Goal: Transaction & Acquisition: Purchase product/service

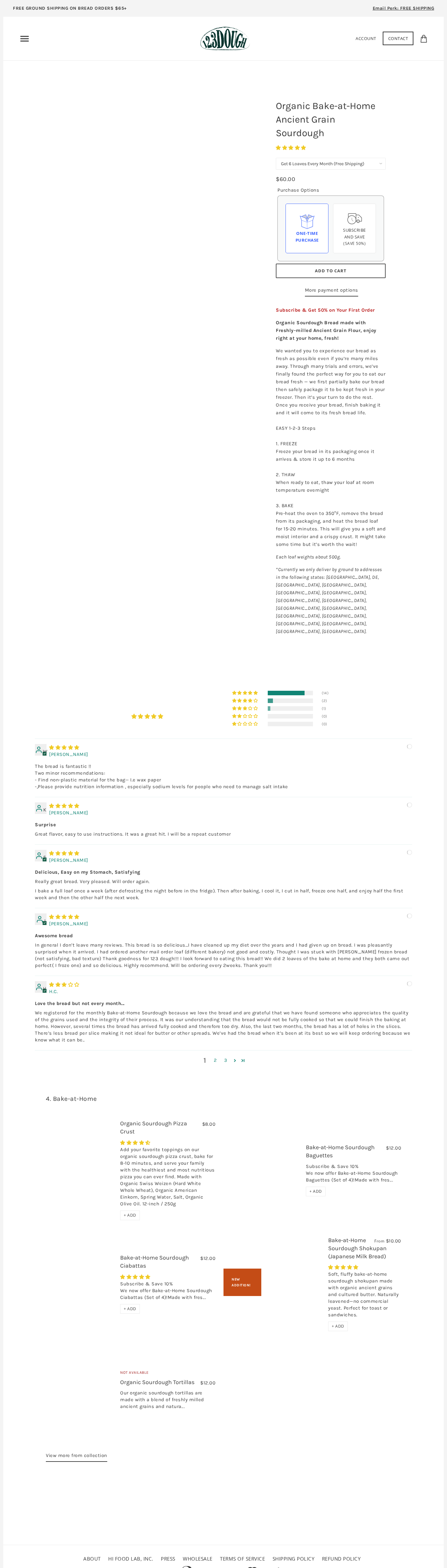
select select "Get 6 Loaves Every Month (Free Shipping)"
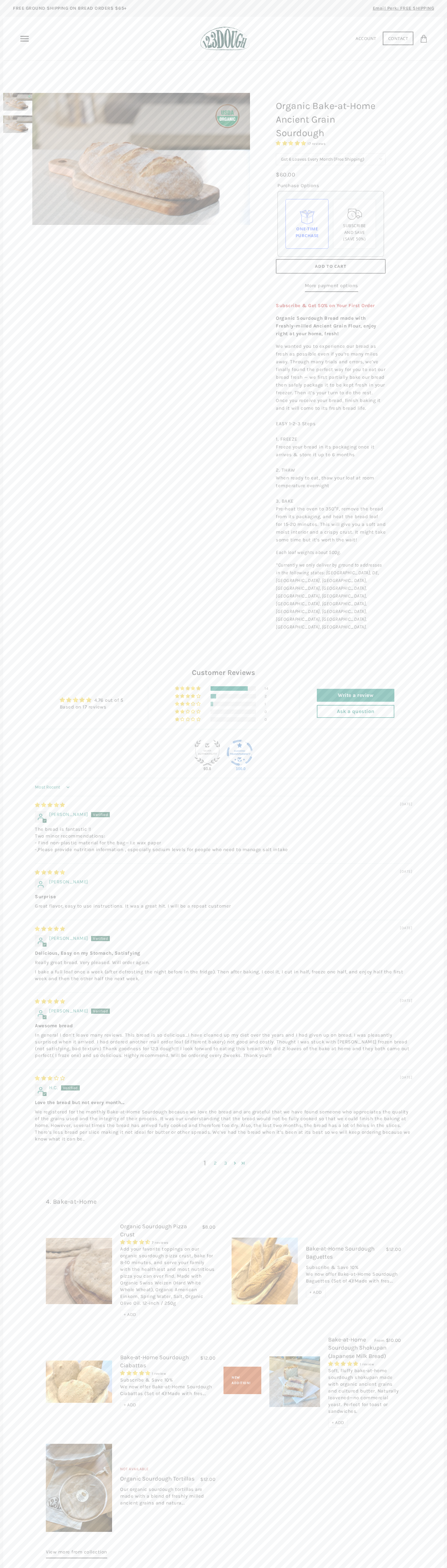
click at [331, 266] on span "Add to Cart" at bounding box center [331, 266] width 32 height 6
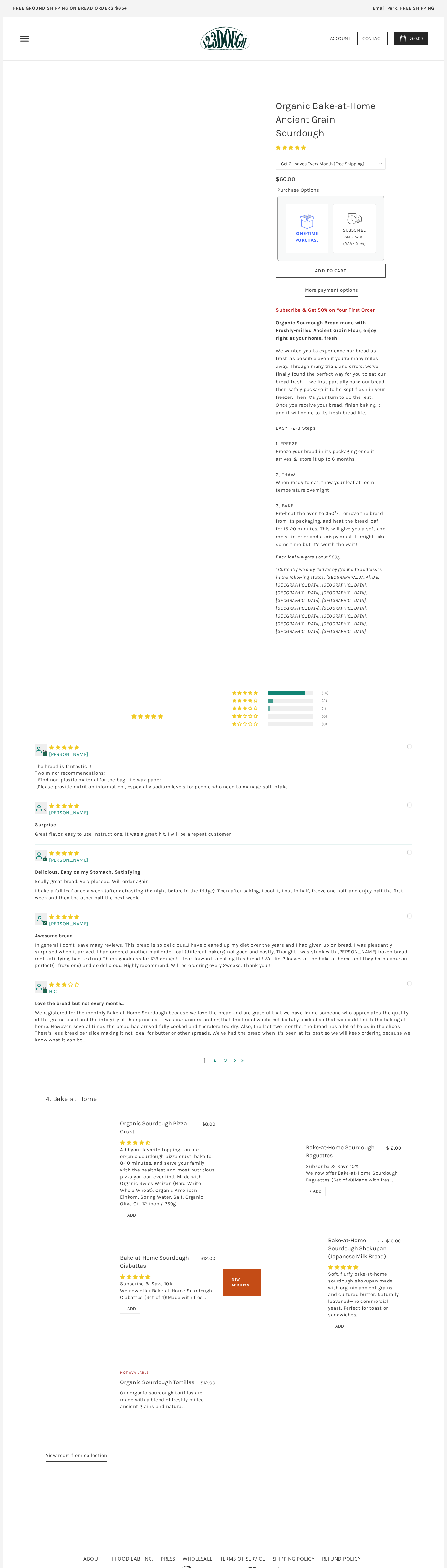
select select "Get 6 Loaves Every Month (Free Shipping)"
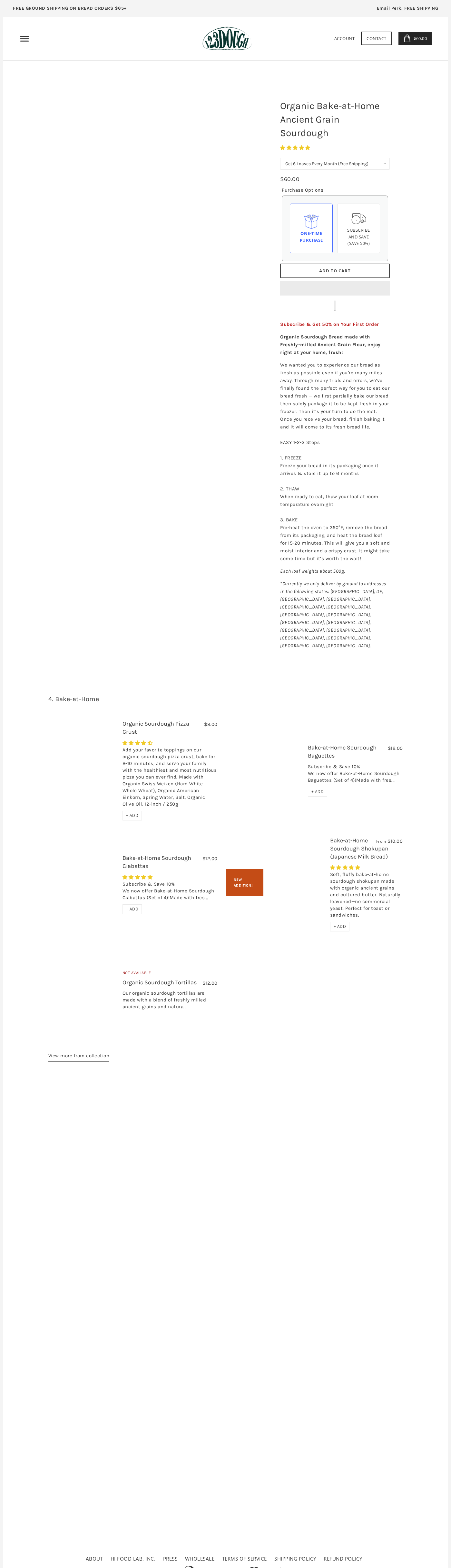
select select "Get 6 Loaves Every Month (Free Shipping)"
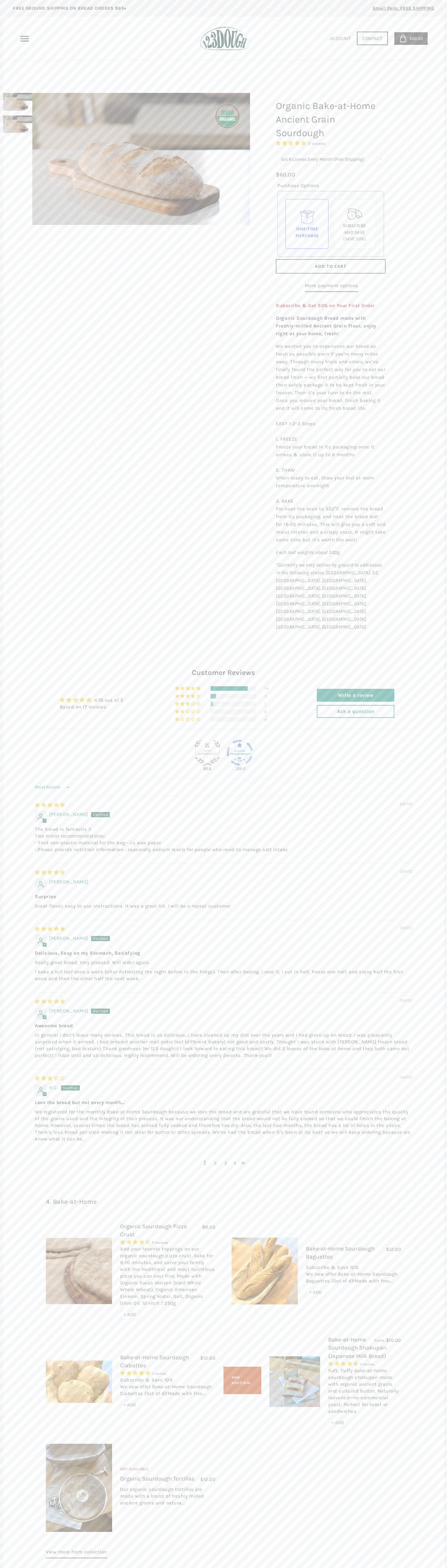
click at [403, 38] on icon at bounding box center [402, 38] width 7 height 7
